Goal: Task Accomplishment & Management: Use online tool/utility

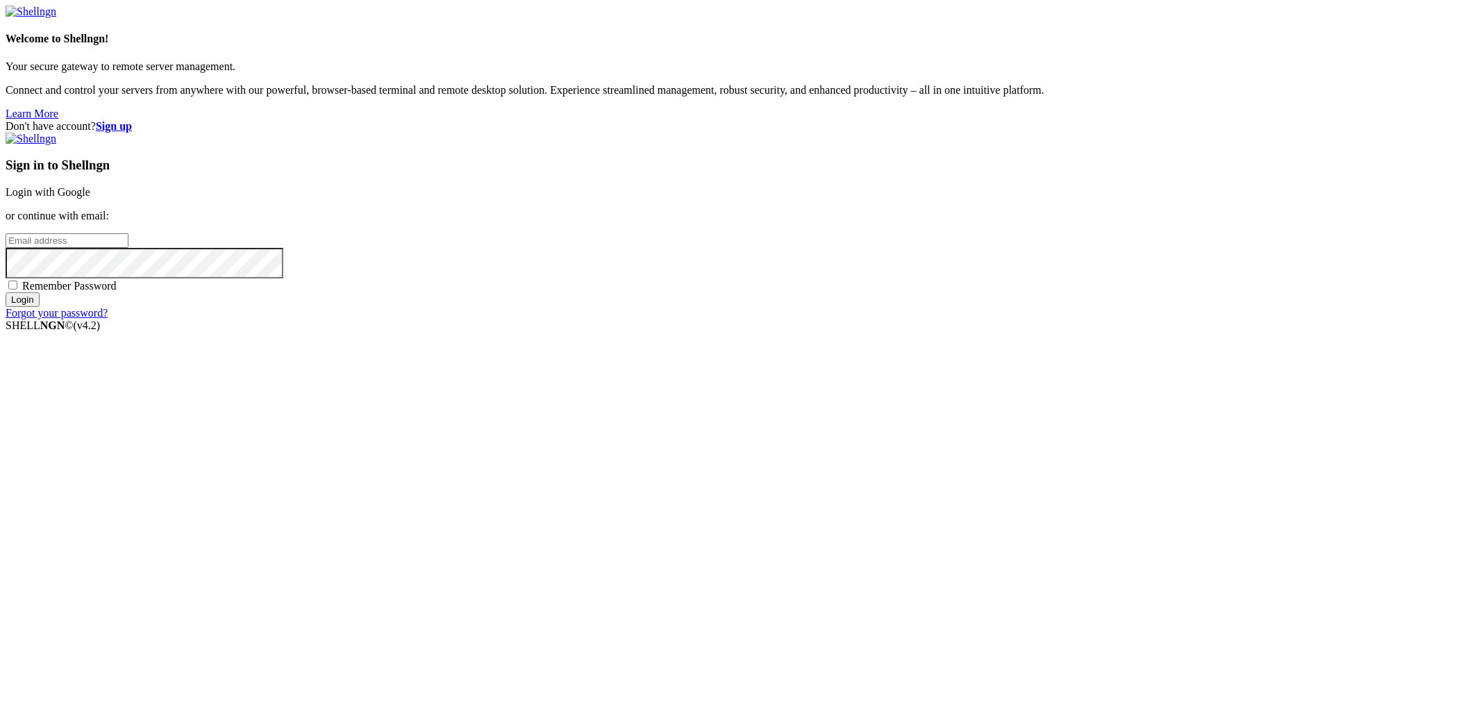
click at [90, 198] on link "Login with Google" at bounding box center [48, 192] width 85 height 12
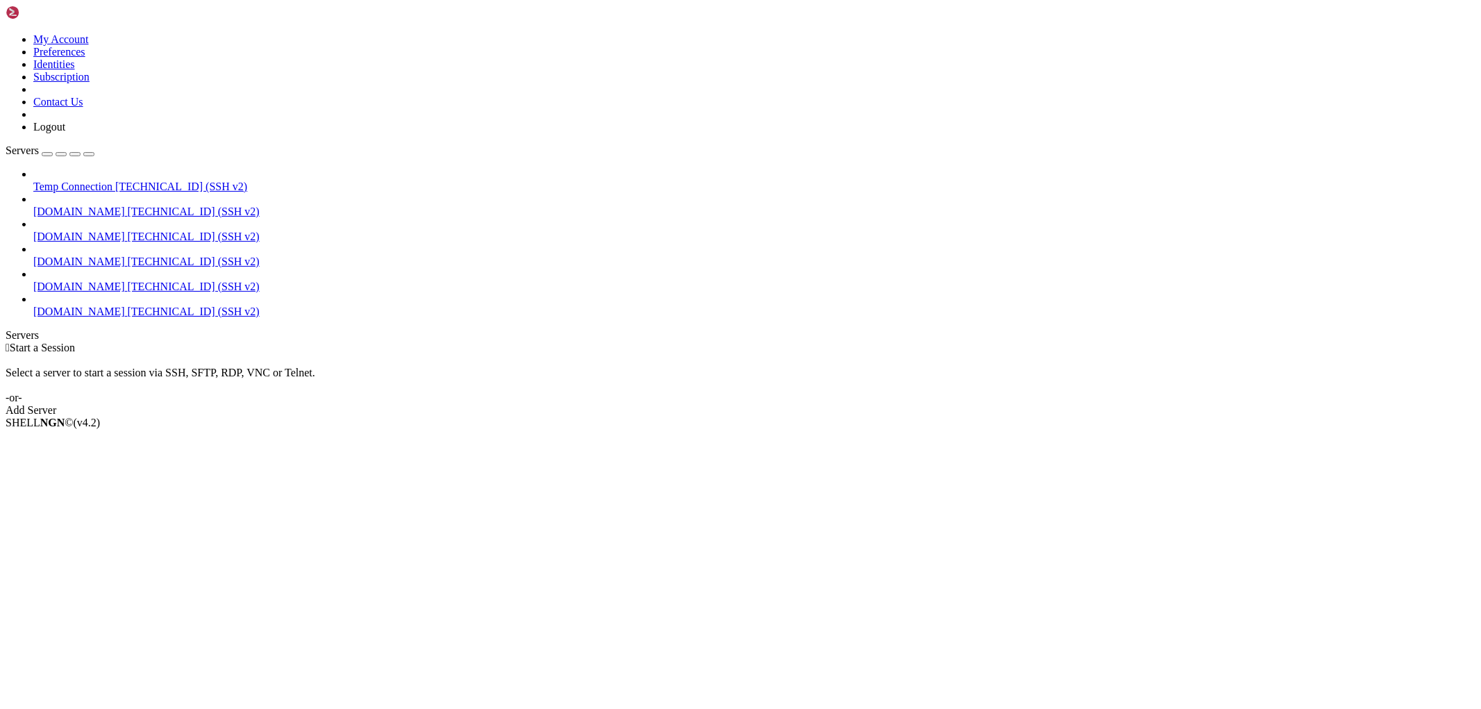
drag, startPoint x: 172, startPoint y: 139, endPoint x: 243, endPoint y: 140, distance: 70.8
click at [6, 342] on div at bounding box center [6, 342] width 1 height 0
click at [112, 256] on link "[DOMAIN_NAME] [TECHNICAL_ID] (SSH v2)" at bounding box center [754, 262] width 1442 height 12
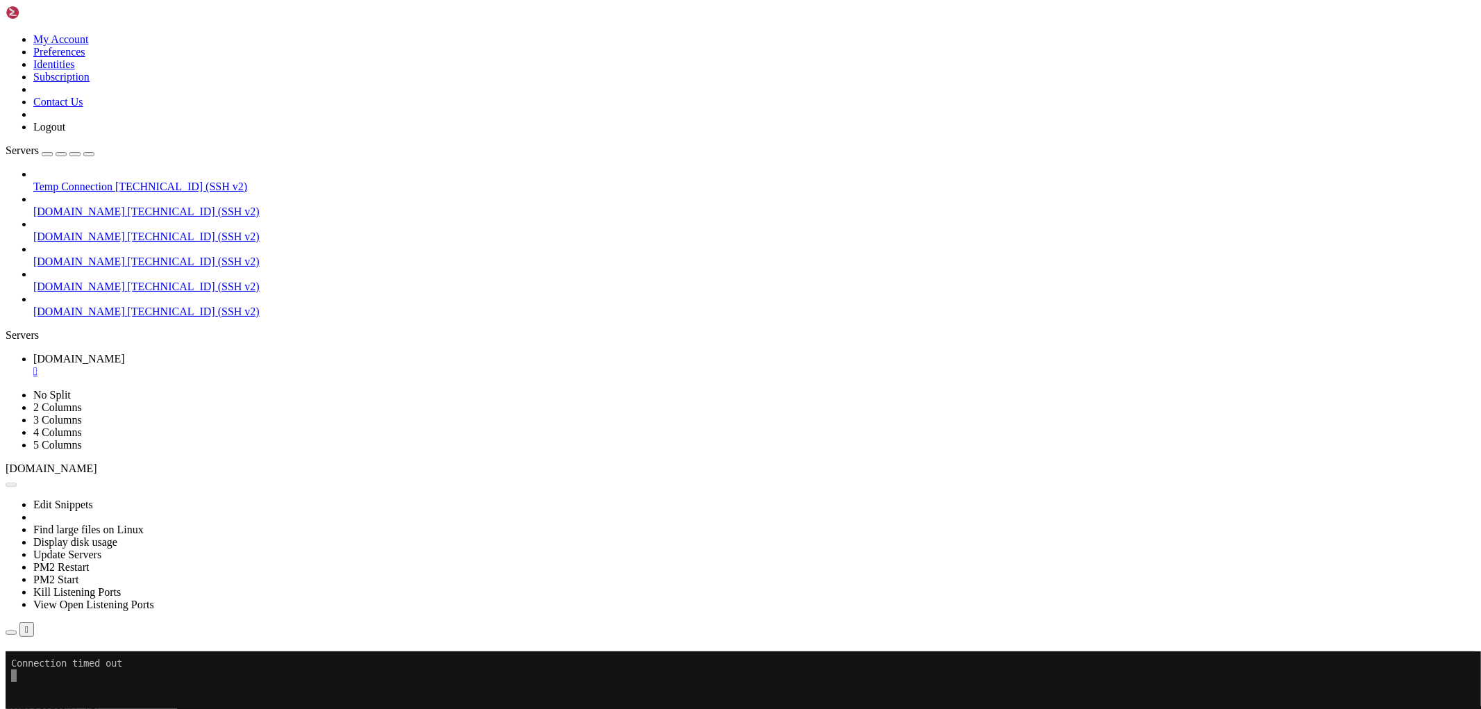
click at [125, 256] on span "[DOMAIN_NAME]" at bounding box center [79, 262] width 92 height 12
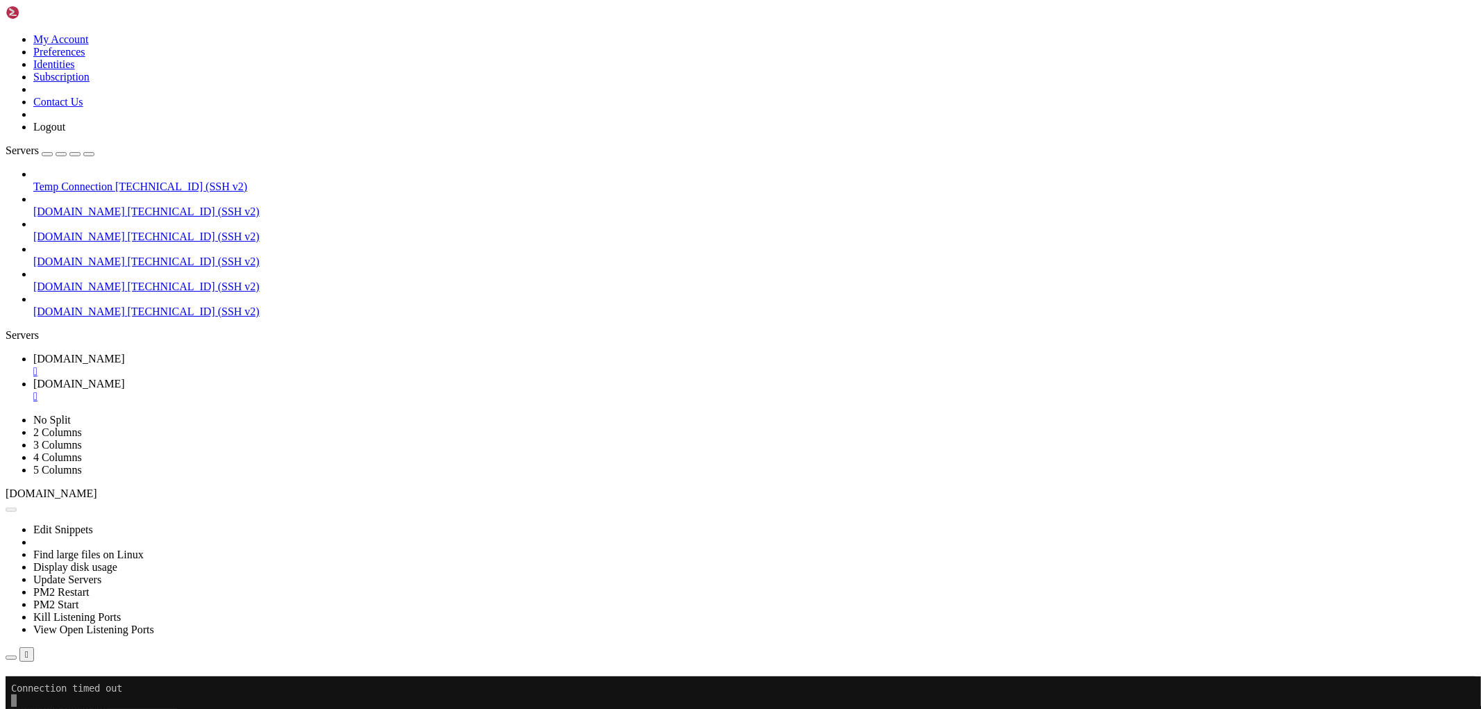
click at [476, 390] on div "" at bounding box center [754, 396] width 1442 height 12
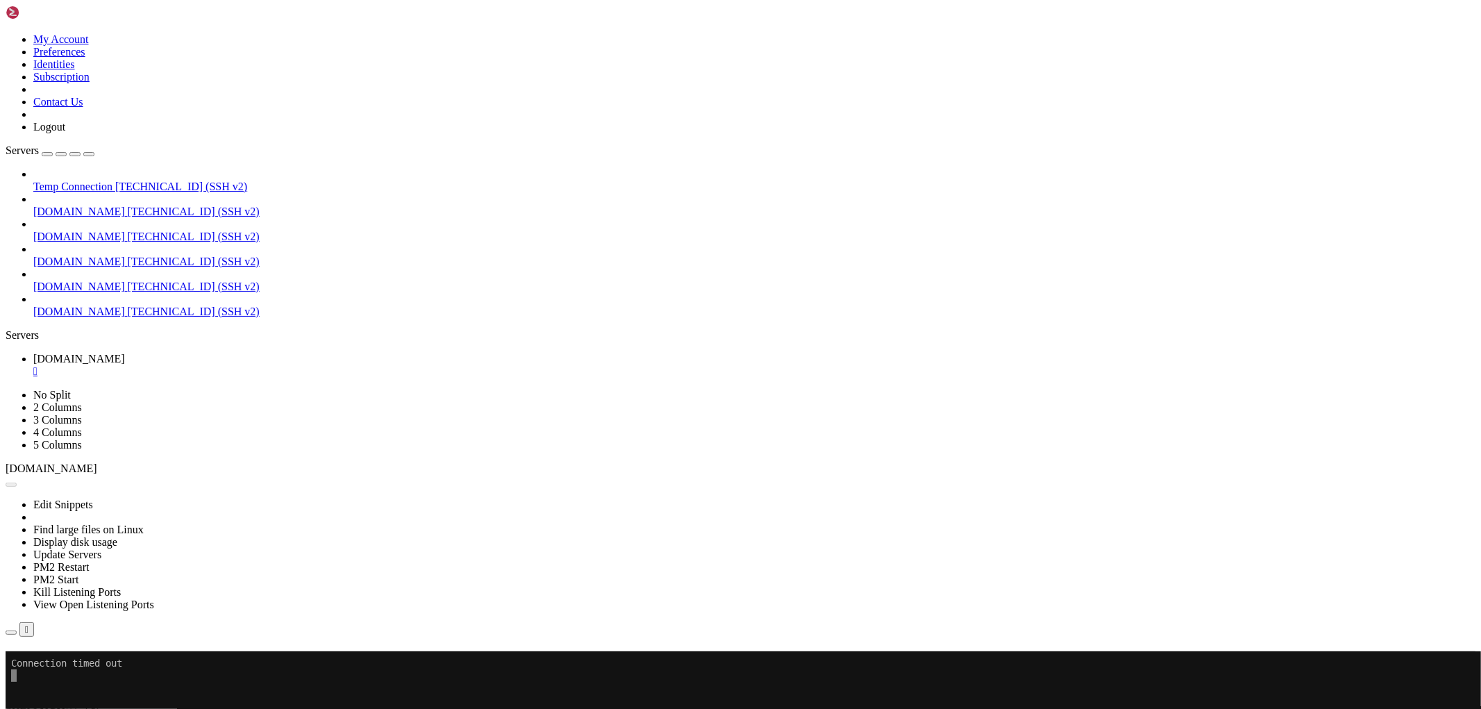
click at [353, 353] on link "[DOMAIN_NAME] " at bounding box center [754, 365] width 1442 height 25
click at [355, 365] on div "" at bounding box center [754, 371] width 1442 height 12
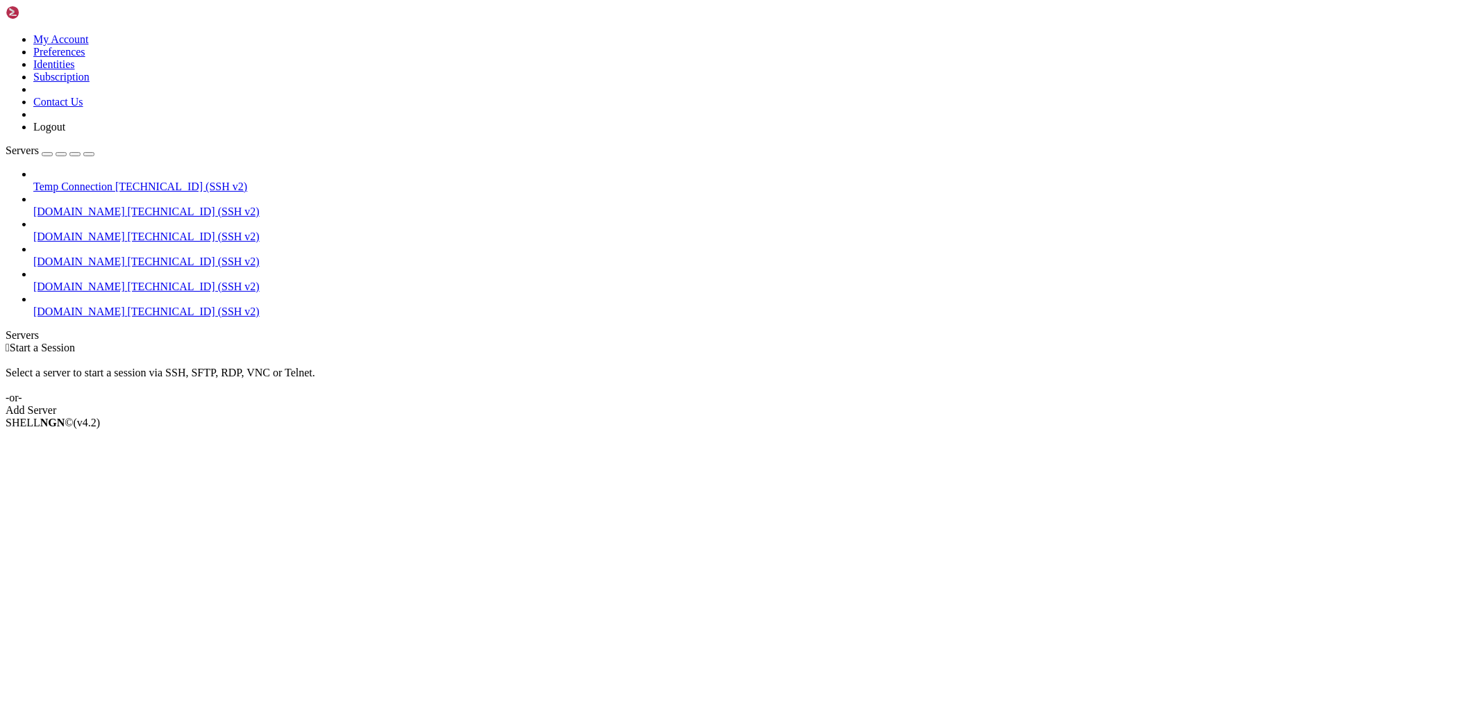
click at [125, 256] on span "[DOMAIN_NAME]" at bounding box center [79, 262] width 92 height 12
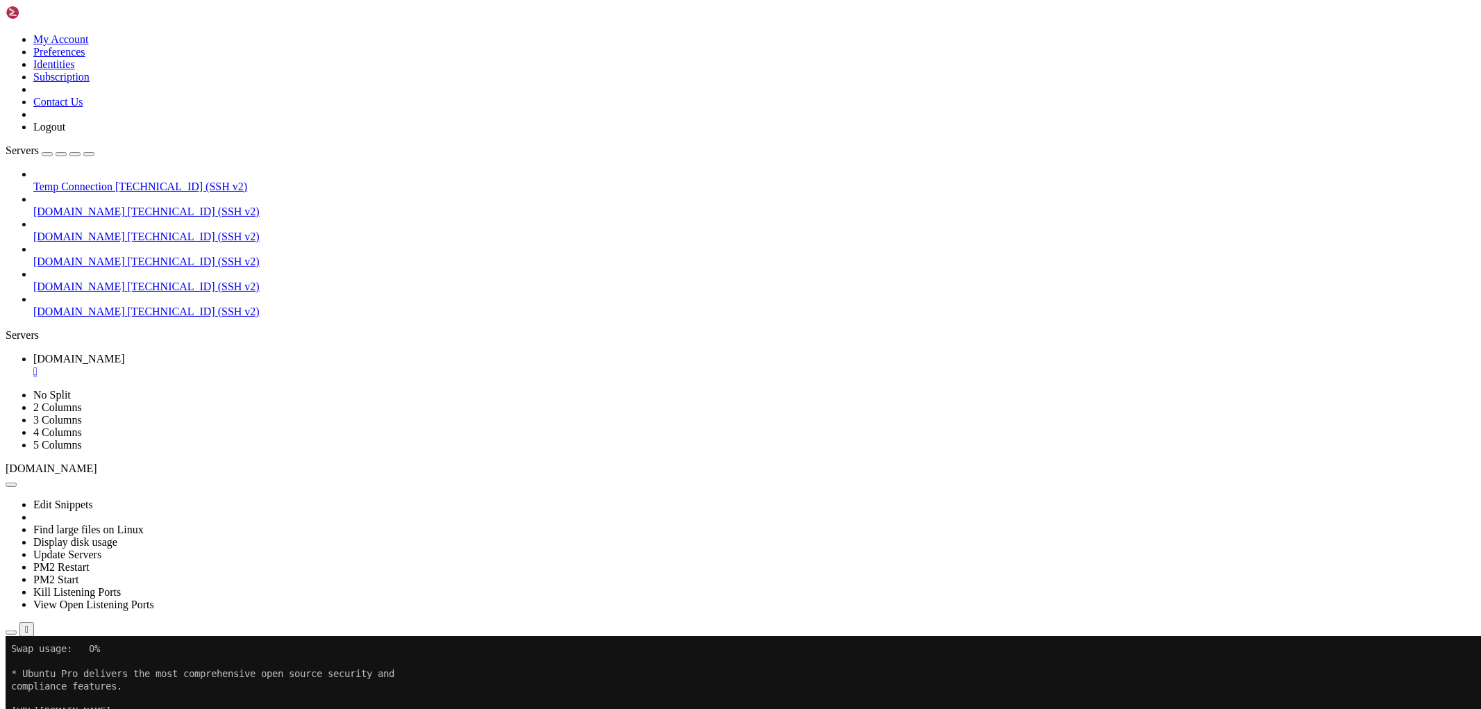
scroll to position [137, 0]
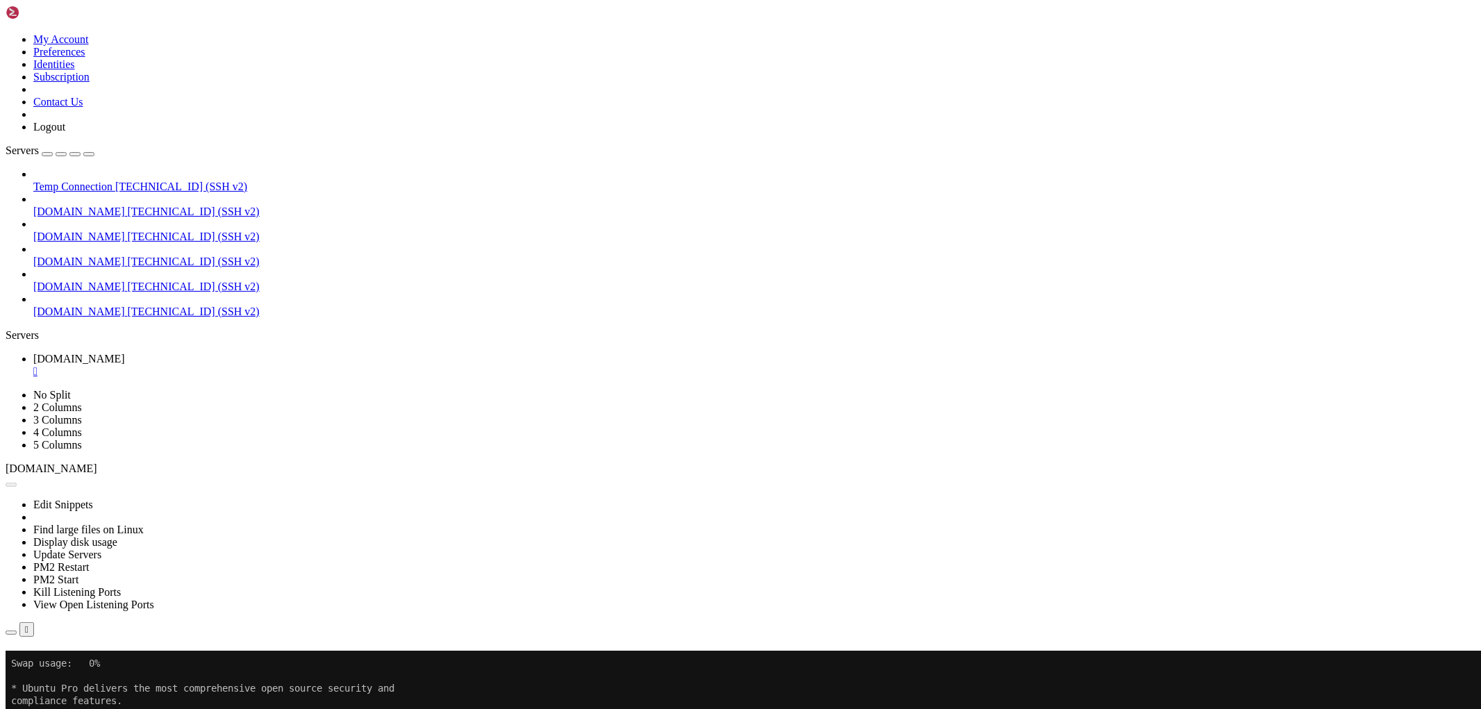
scroll to position [162, 0]
click at [348, 365] on div "" at bounding box center [754, 371] width 1442 height 12
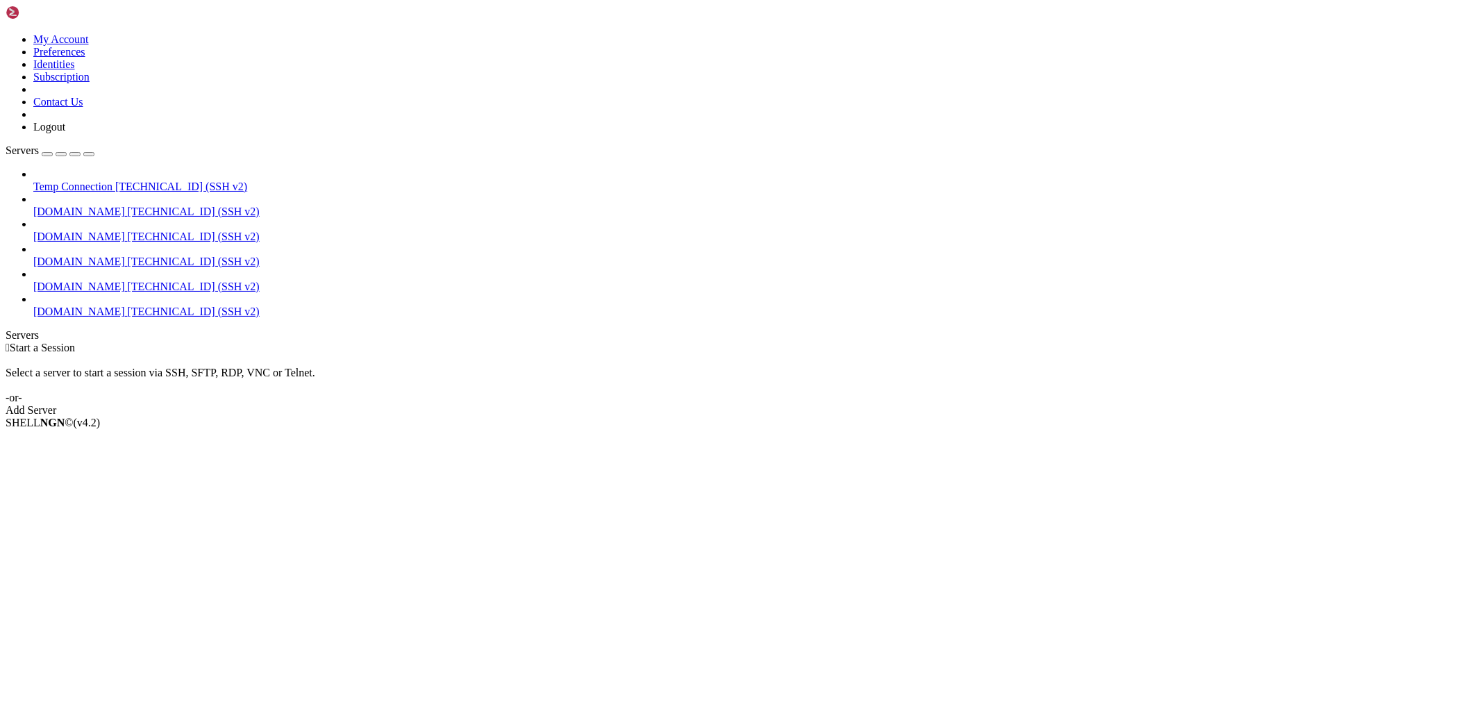
click at [125, 256] on span "[DOMAIN_NAME]" at bounding box center [79, 262] width 92 height 12
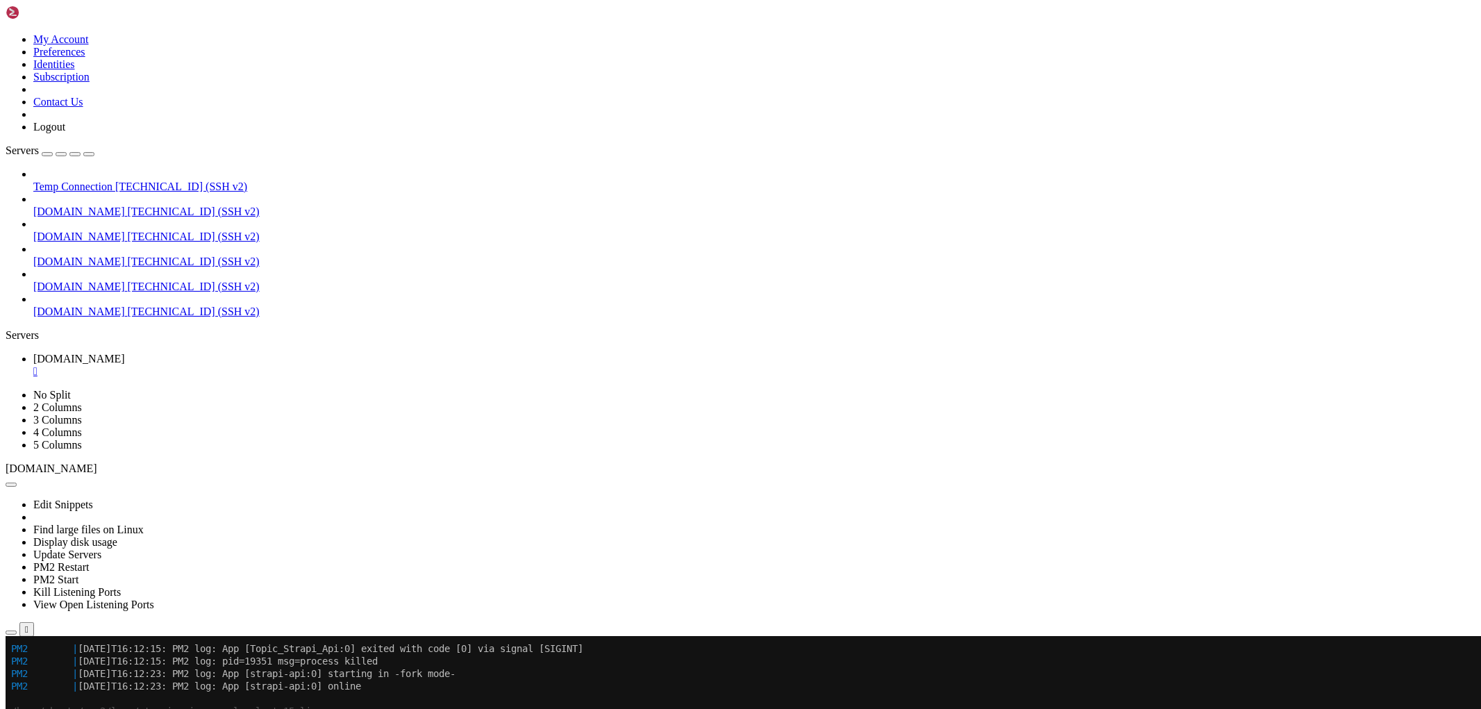
scroll to position [0, 0]
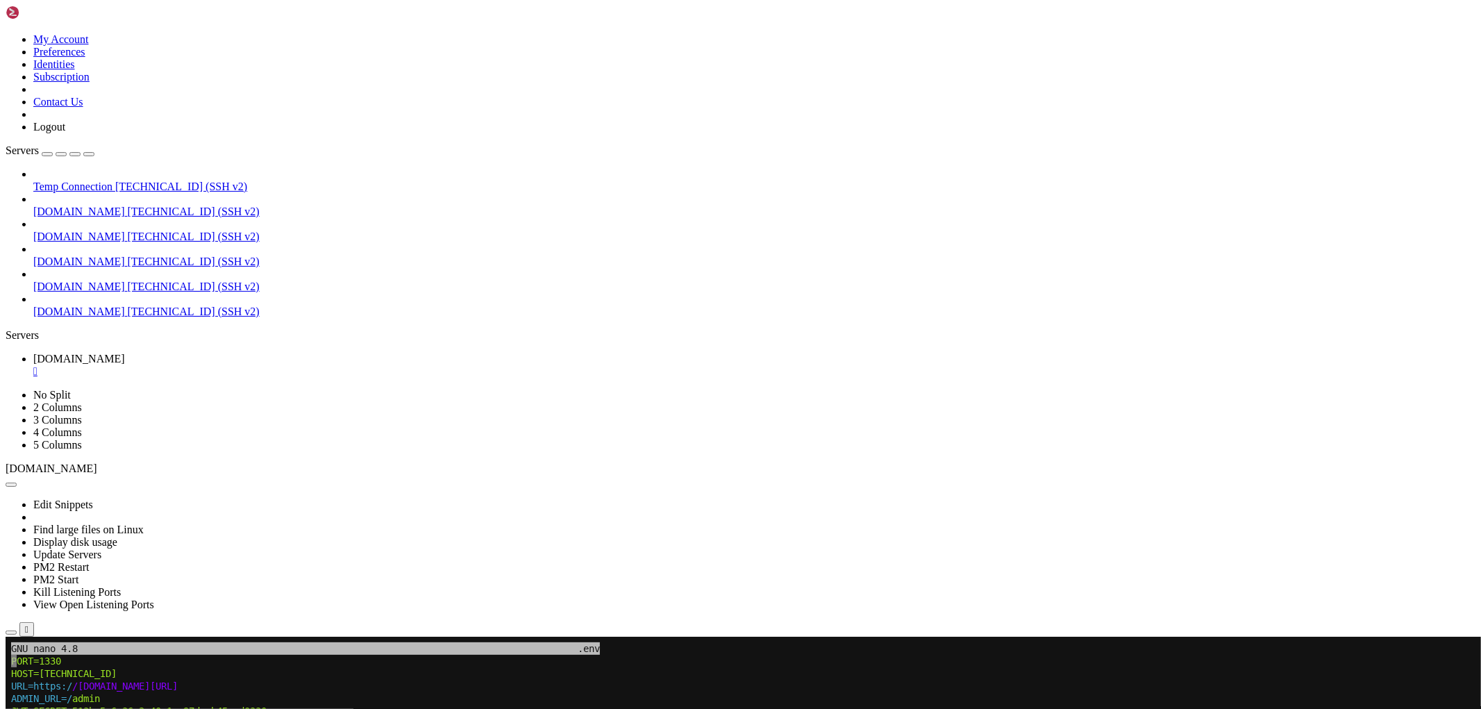
drag, startPoint x: 239, startPoint y: 1052, endPoint x: 8, endPoint y: 1026, distance: 232.7
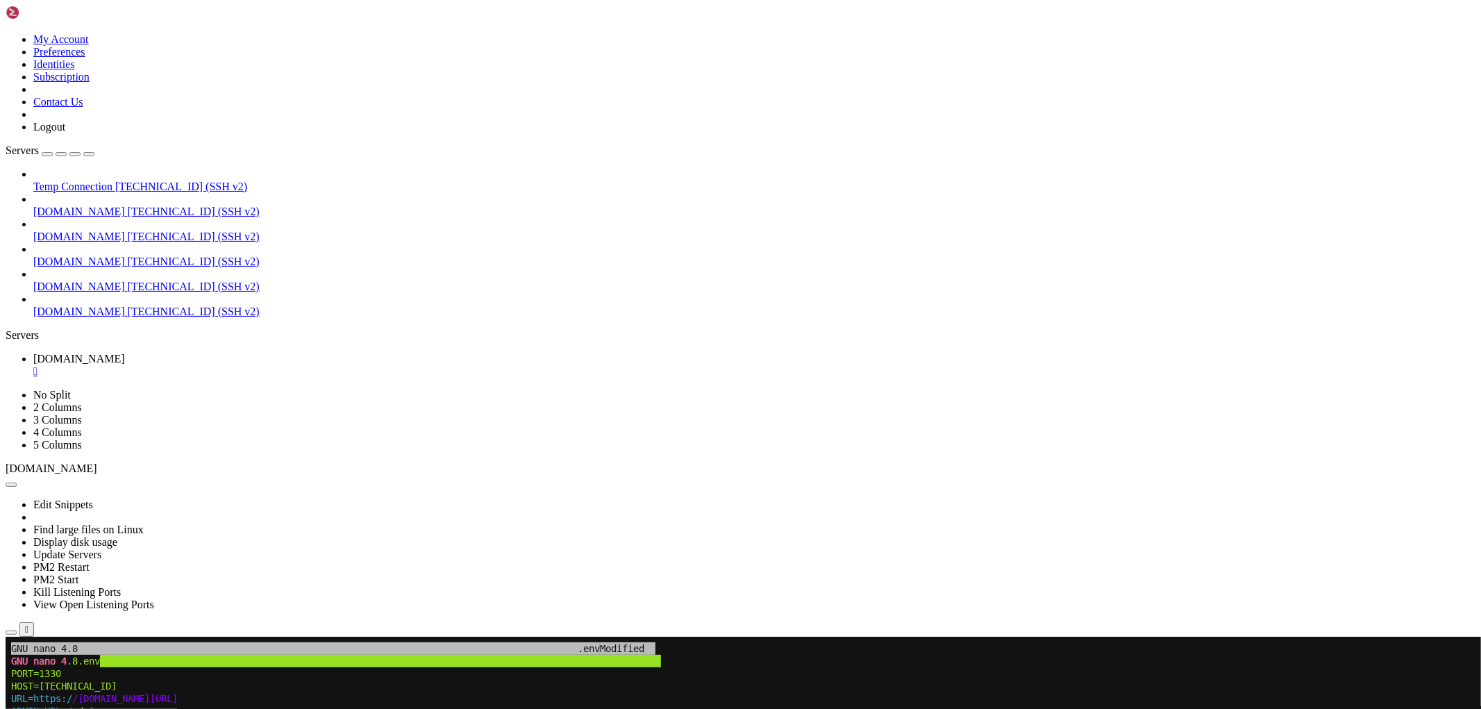
drag, startPoint x: 8, startPoint y: 1026, endPoint x: 560, endPoint y: 800, distance: 596.4
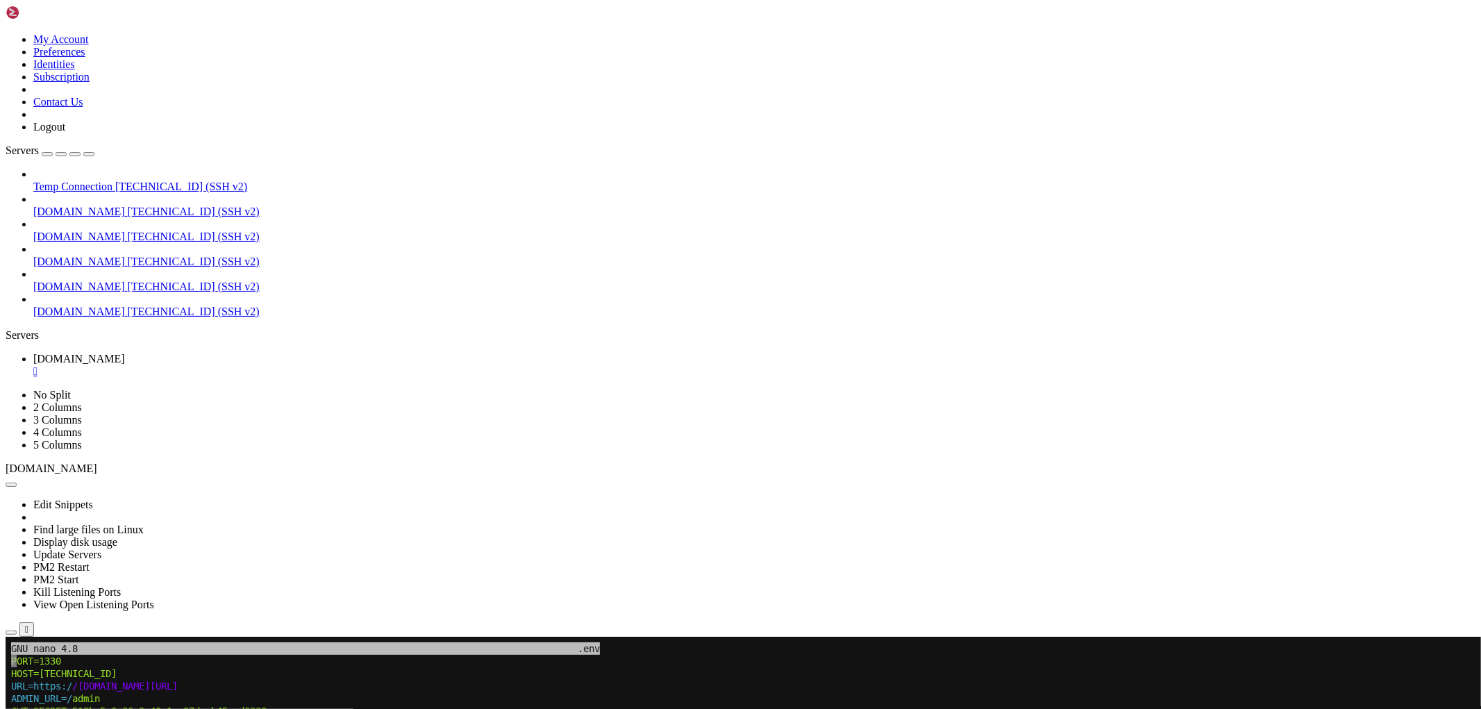
drag, startPoint x: 184, startPoint y: 785, endPoint x: 87, endPoint y: 965, distance: 204.7
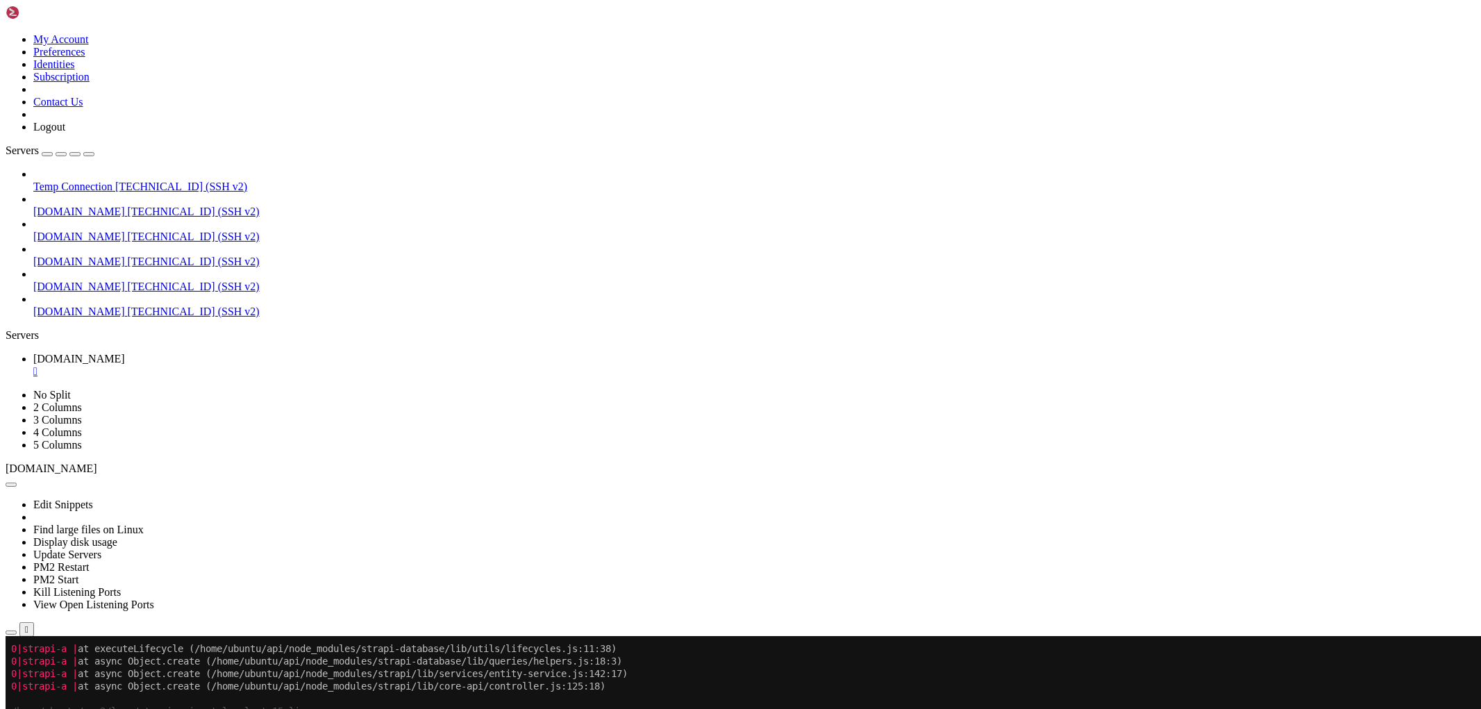
scroll to position [737, 0]
drag, startPoint x: 104, startPoint y: 1049, endPoint x: 696, endPoint y: 1220, distance: 616.6
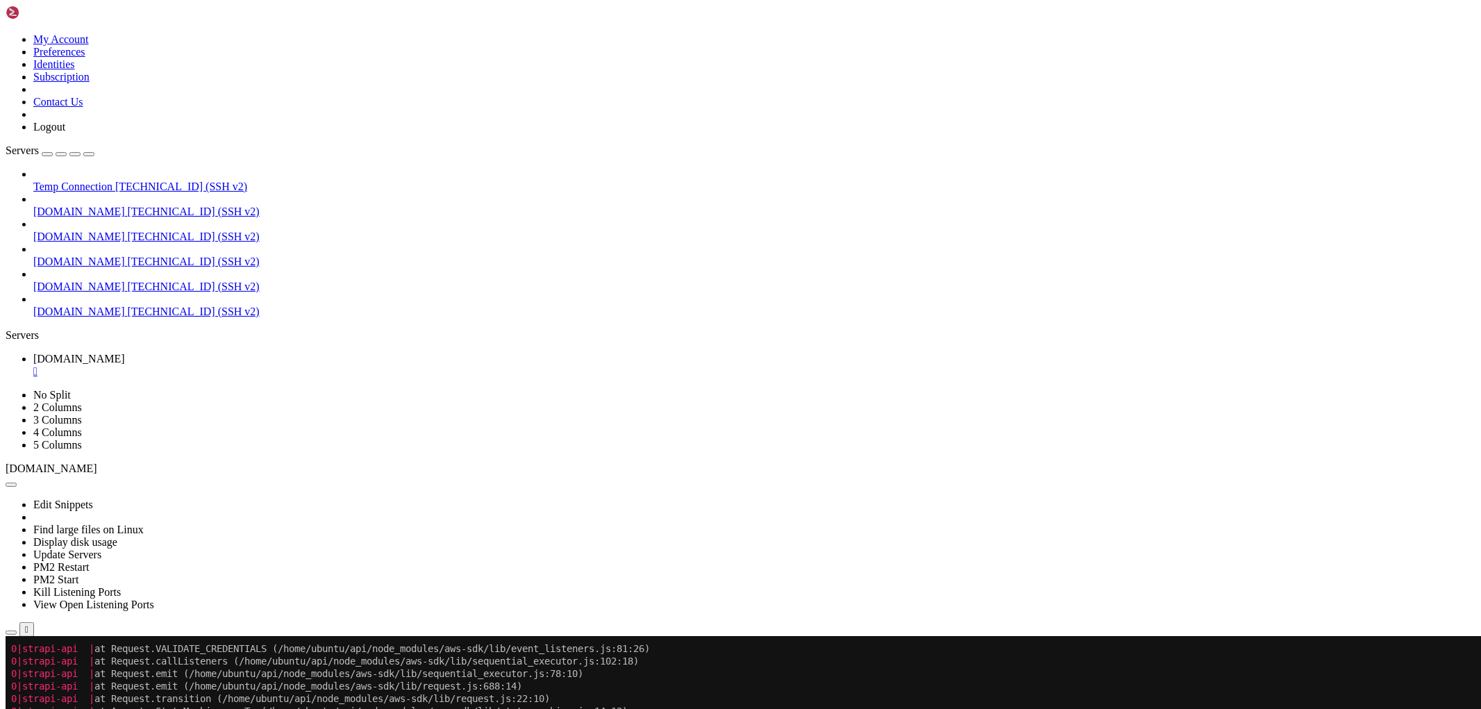
scroll to position [2725, 0]
drag, startPoint x: 324, startPoint y: 1114, endPoint x: 203, endPoint y: 916, distance: 232.5
click at [351, 365] on div "" at bounding box center [754, 371] width 1442 height 12
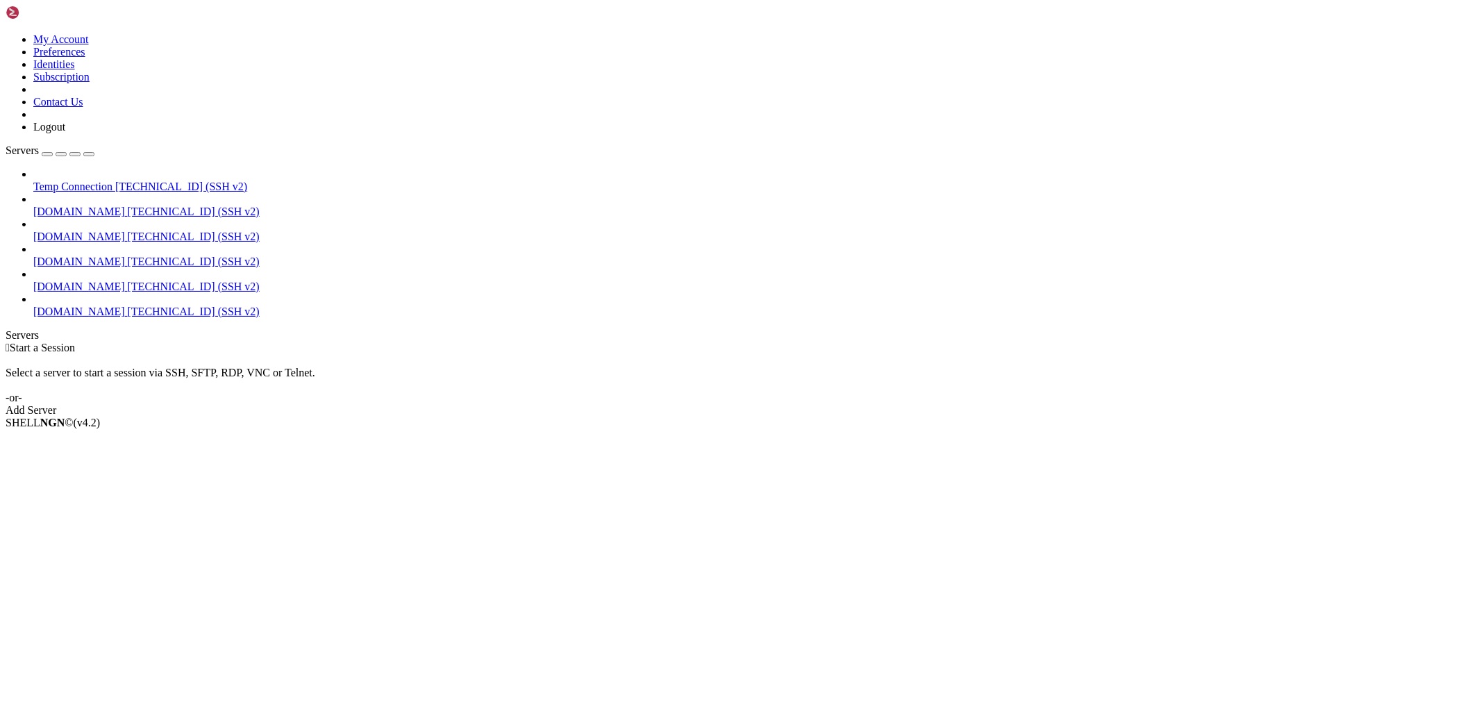
click at [170, 256] on link "[DOMAIN_NAME] [TECHNICAL_ID] (SSH v2)" at bounding box center [754, 262] width 1442 height 12
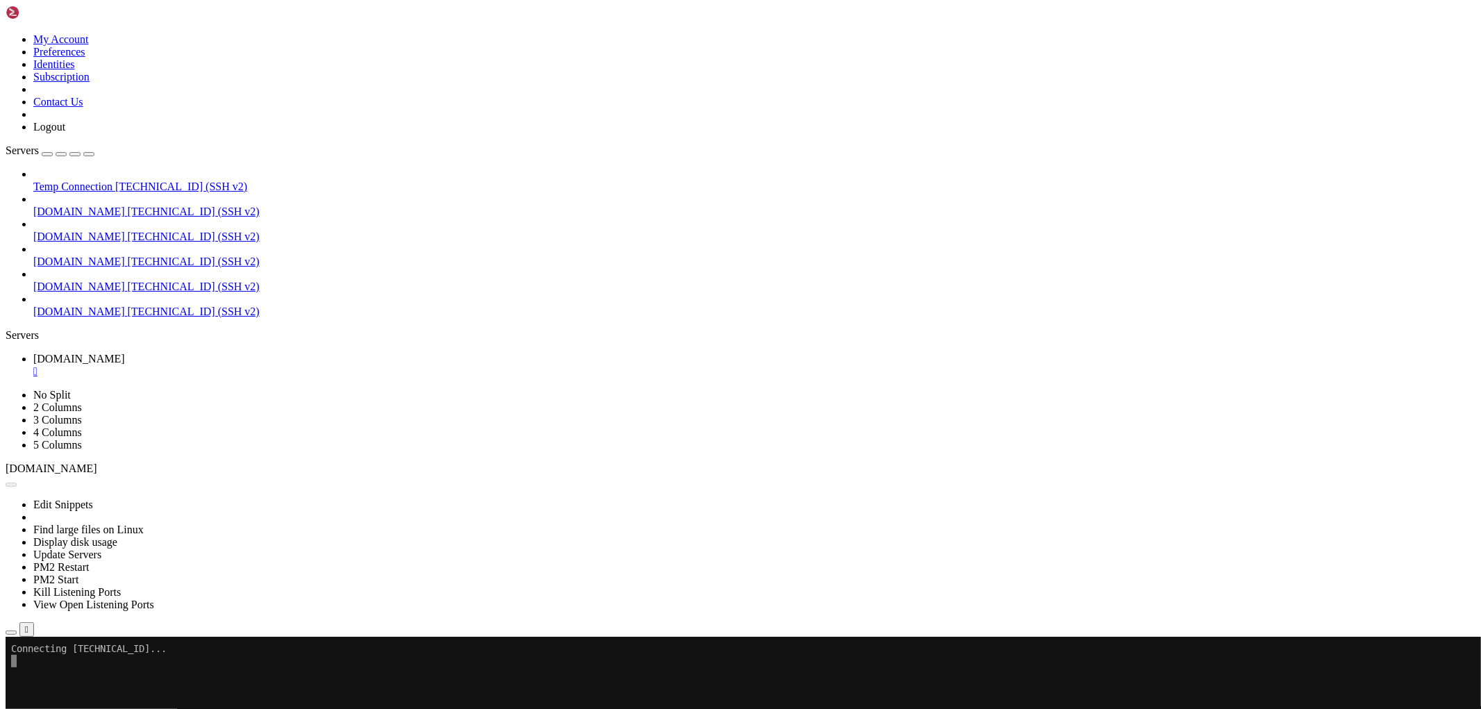
scroll to position [0, 0]
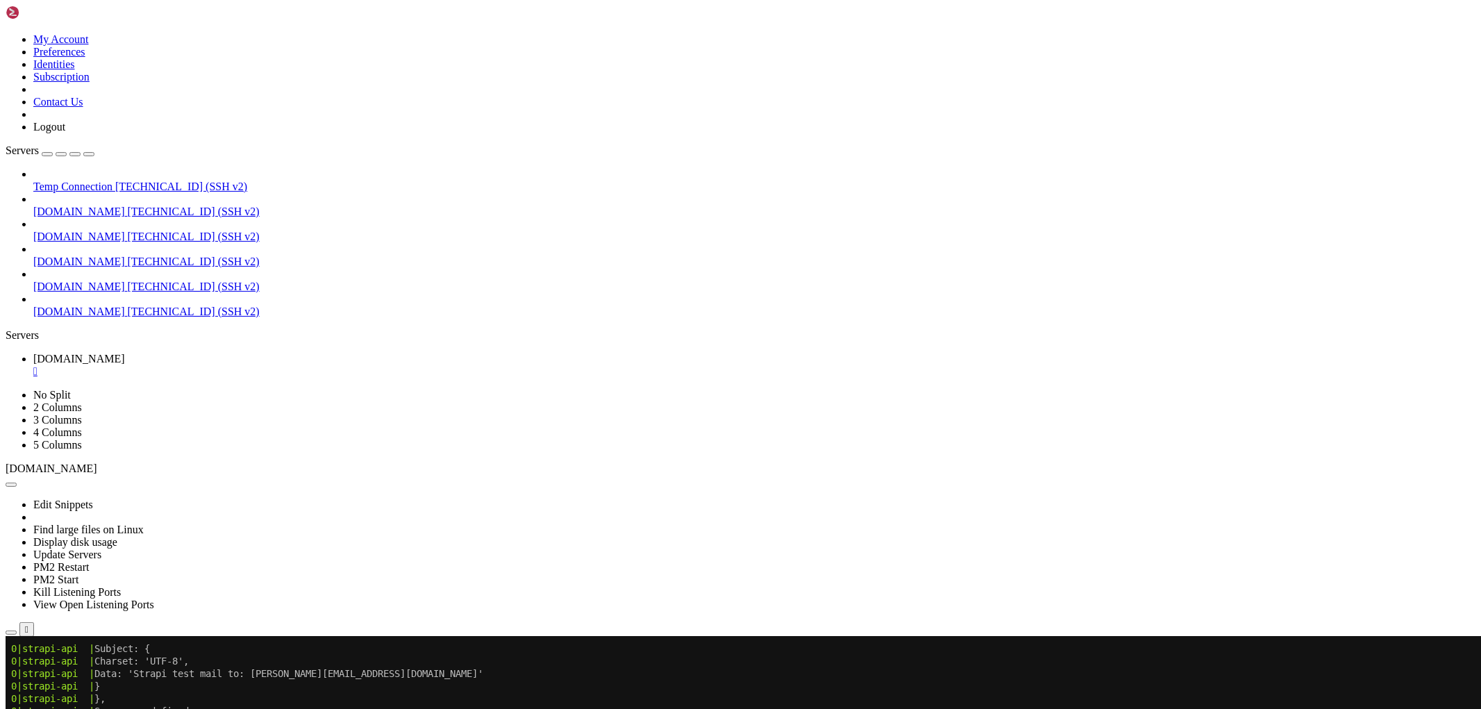
scroll to position [1437, 0]
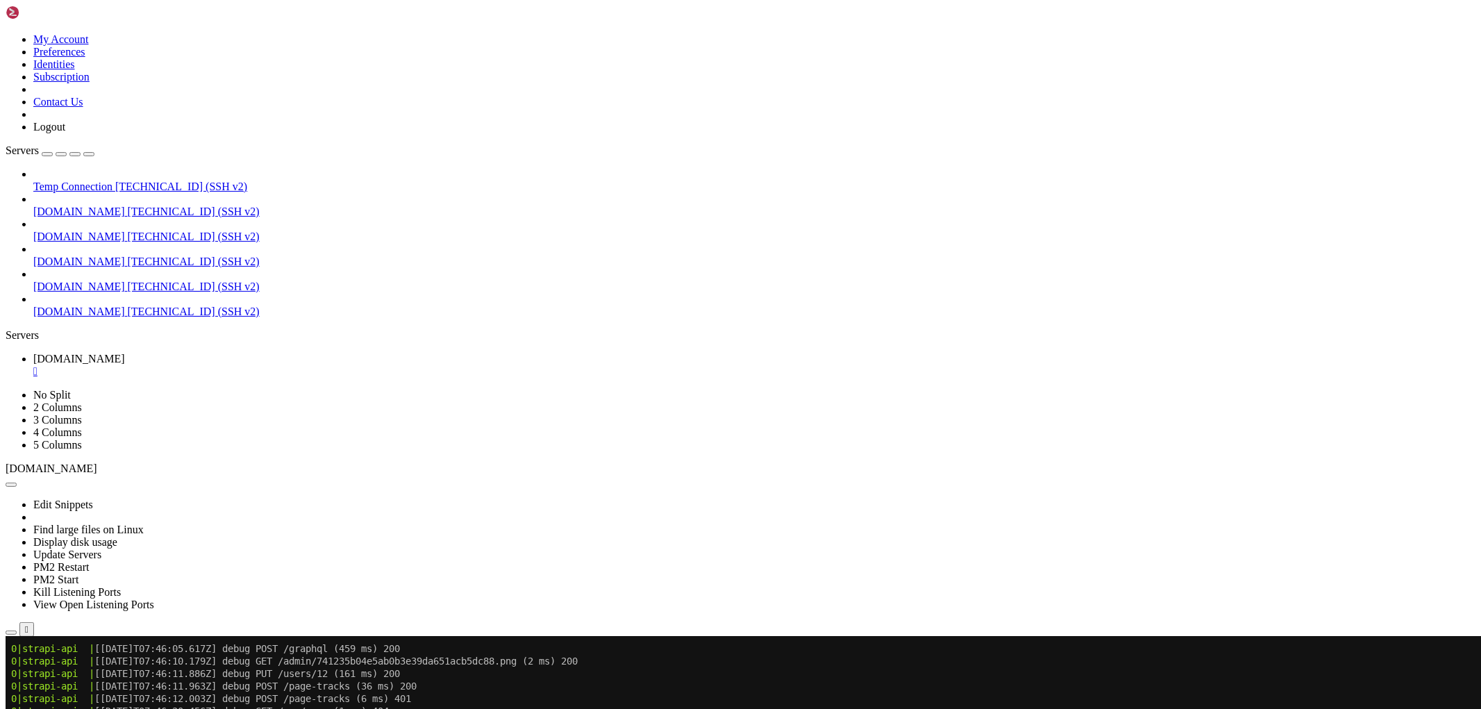
drag, startPoint x: 464, startPoint y: 1239, endPoint x: 10, endPoint y: 649, distance: 743.7
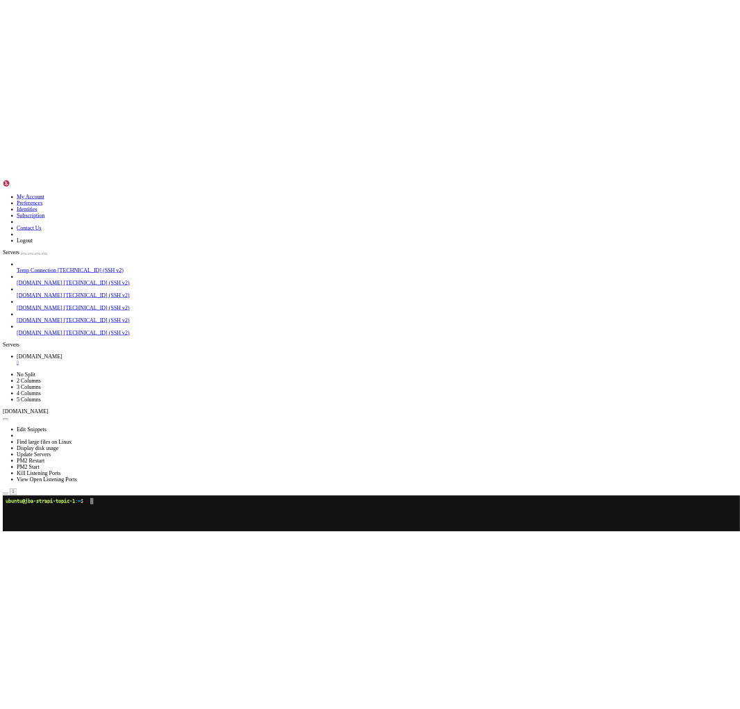
scroll to position [0, 0]
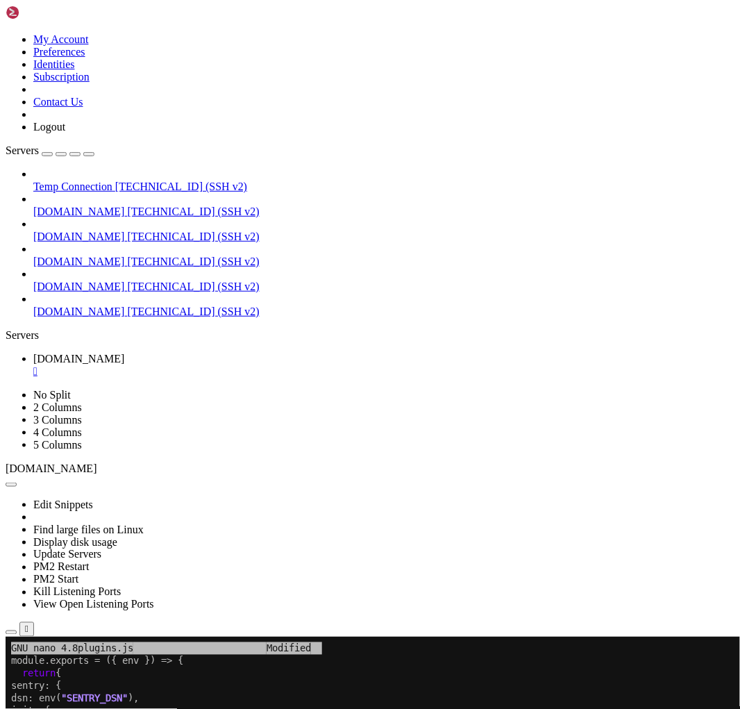
click at [89, 154] on icon "button" at bounding box center [89, 154] width 0 height 0
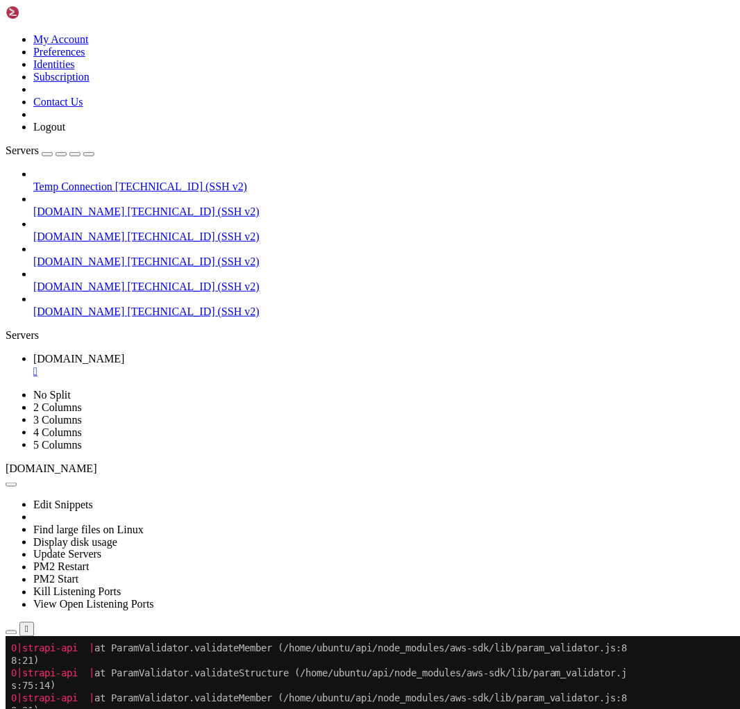
scroll to position [2149, 0]
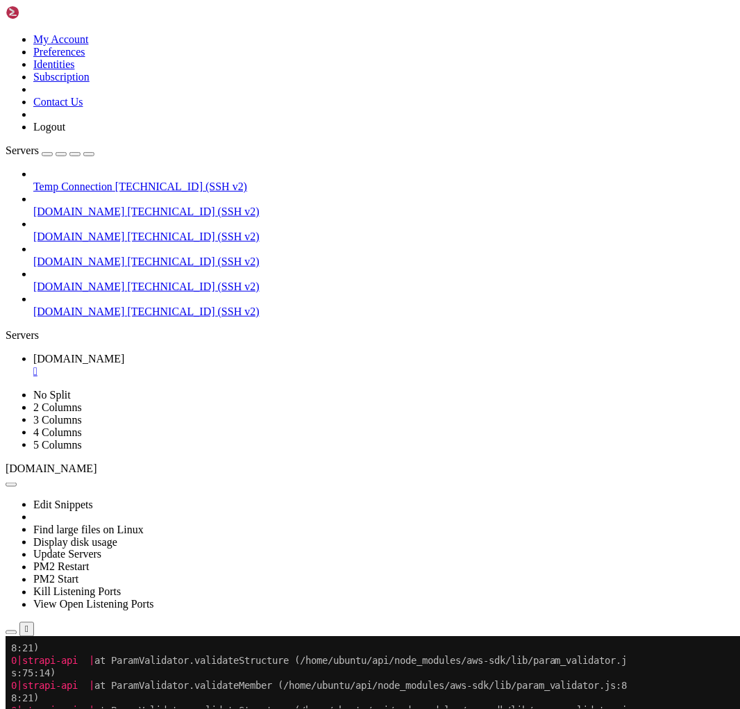
scroll to position [0, 0]
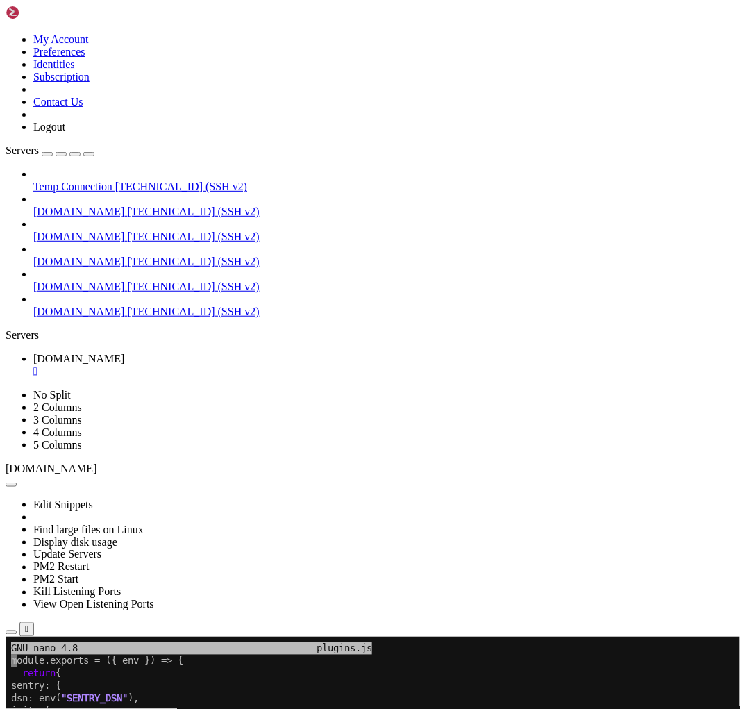
drag, startPoint x: 194, startPoint y: 798, endPoint x: 129, endPoint y: 999, distance: 210.8
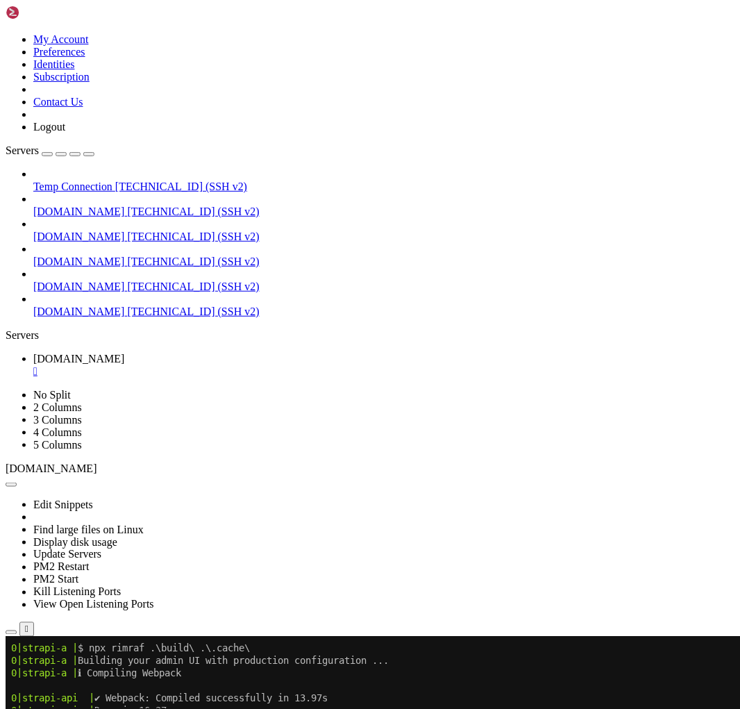
scroll to position [1024, 0]
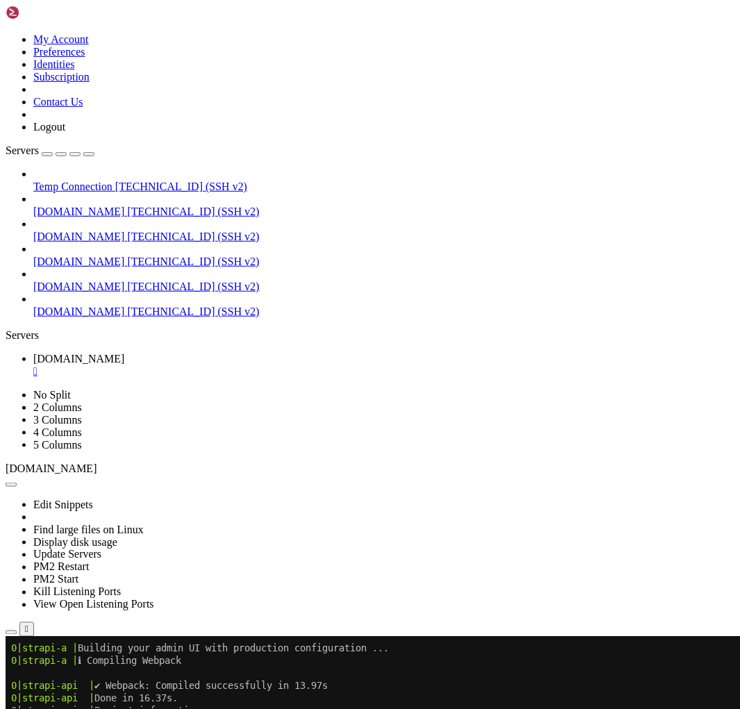
scroll to position [1062, 0]
